Goal: Task Accomplishment & Management: Manage account settings

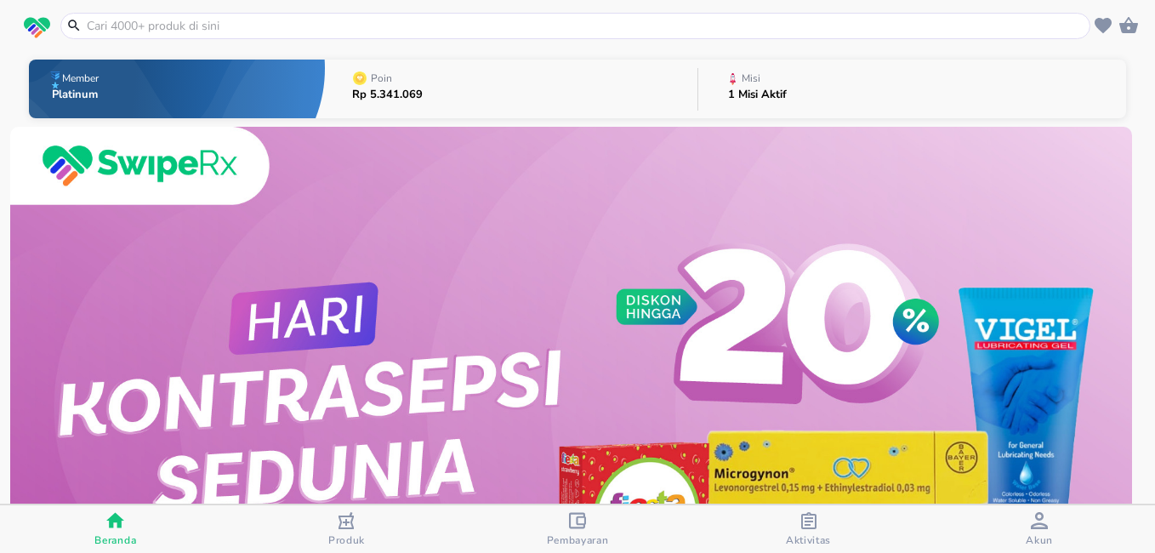
click at [751, 89] on p "1 Misi Aktif" at bounding box center [757, 94] width 59 height 11
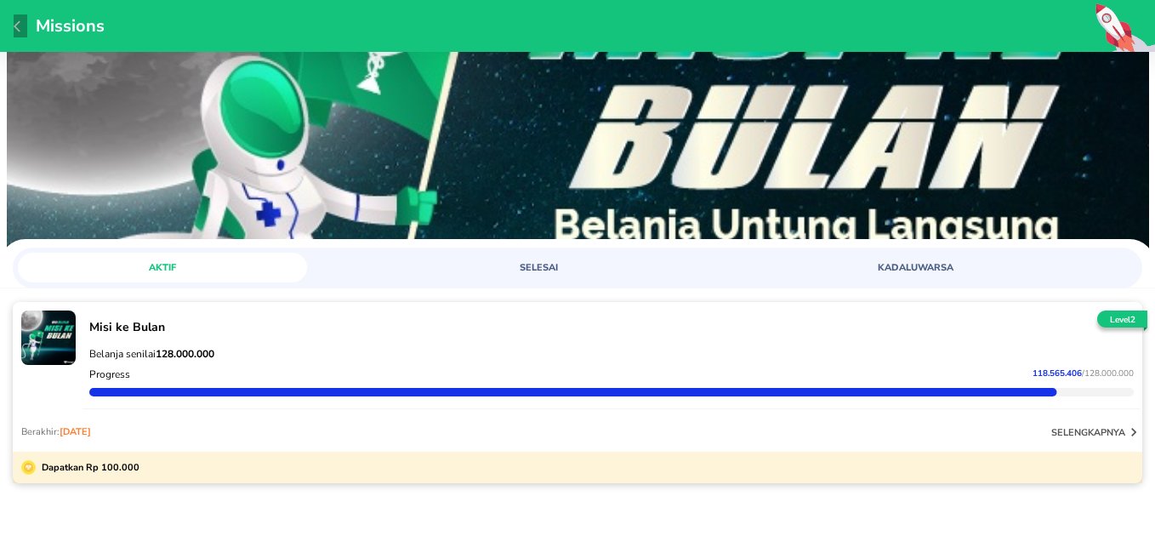
click at [16, 23] on icon "button" at bounding box center [21, 27] width 14 height 14
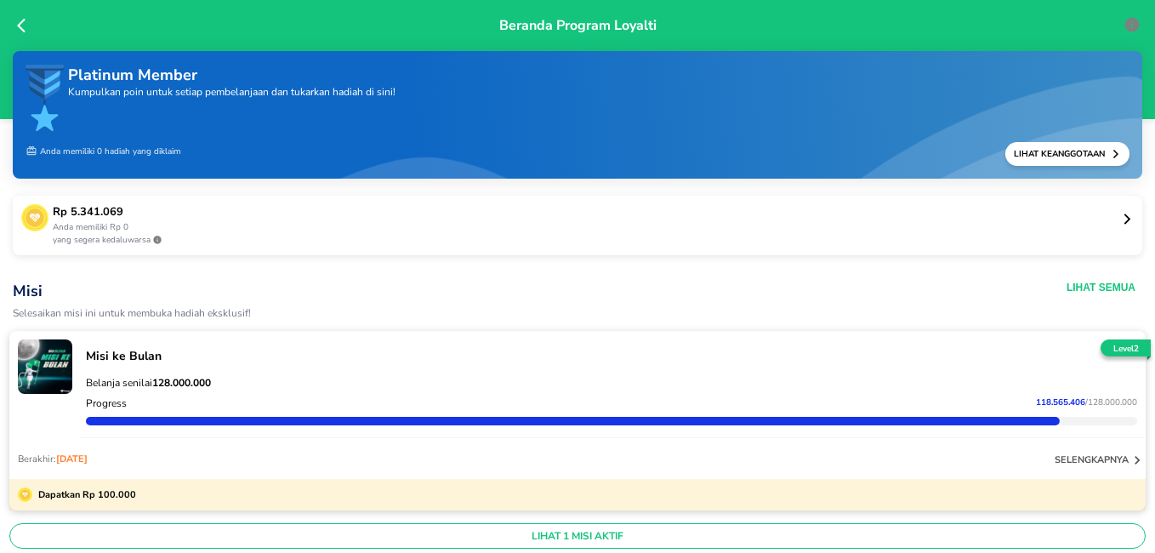
click at [25, 27] on icon at bounding box center [25, 25] width 17 height 17
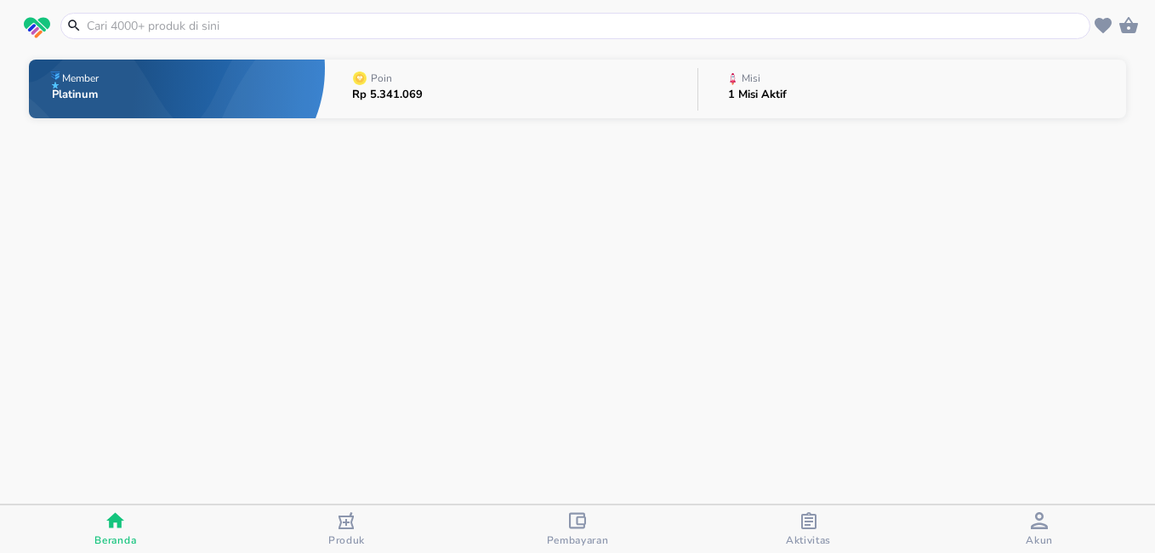
click at [440, 88] on button "Poin Rp 5.341.069" at bounding box center [511, 88] width 373 height 67
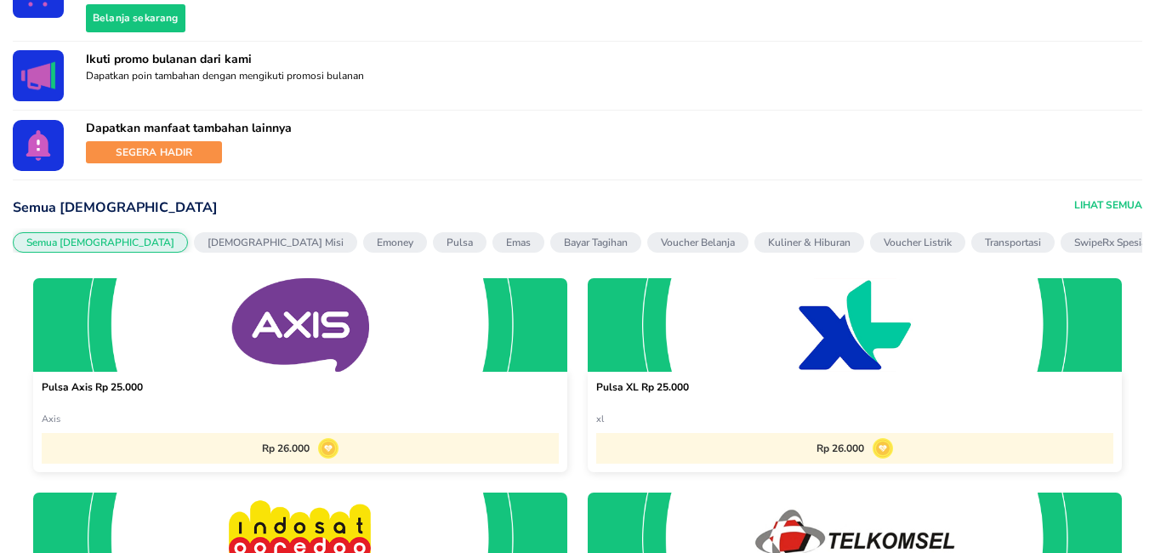
scroll to position [1459, 0]
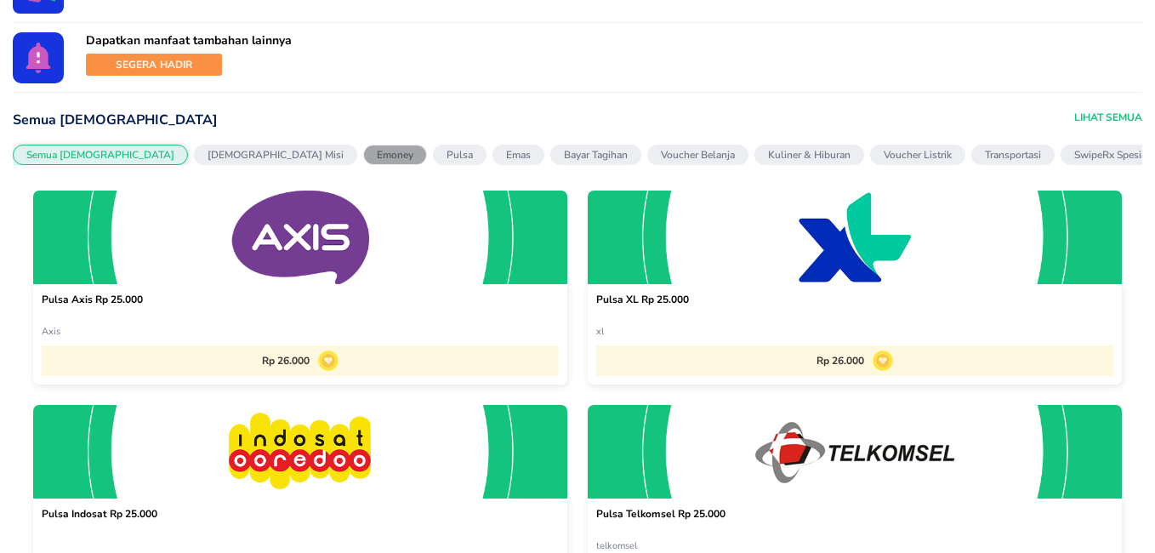
click at [377, 158] on p "Emoney" at bounding box center [395, 155] width 37 height 14
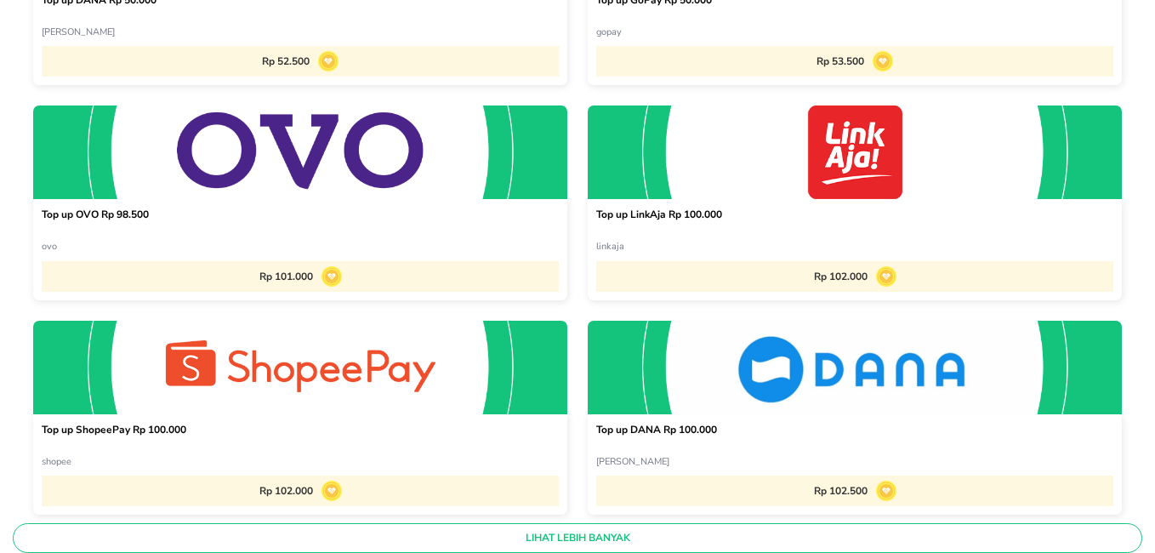
scroll to position [2196, 0]
